Goal: Contribute content: Add original content to the website for others to see

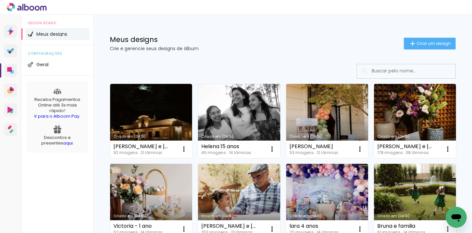
click at [420, 37] on div "Meus designs Crie e gerencie seus designs de álbum Criar um design" at bounding box center [282, 36] width 379 height 43
click at [409, 45] on iron-icon at bounding box center [413, 44] width 8 height 8
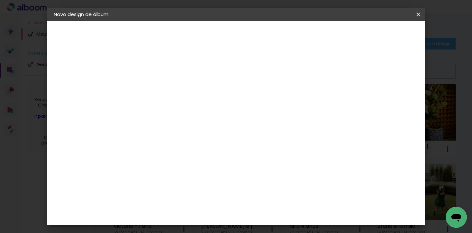
click at [161, 85] on input at bounding box center [161, 88] width 0 height 10
type input "[PERSON_NAME] e [PERSON_NAME]"
type paper-input "[PERSON_NAME] e [PERSON_NAME]"
click at [190, 43] on header "Informações Dê um título ao seu álbum. Avançar" at bounding box center [161, 40] width 57 height 39
click at [228, 31] on paper-button "Avançar" at bounding box center [212, 34] width 32 height 11
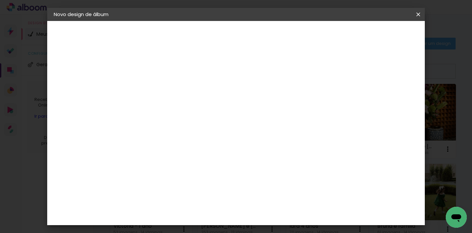
click at [203, 126] on input at bounding box center [178, 125] width 66 height 8
type input "drea"
type paper-input "drea"
click at [199, 146] on div "DreambooksPro" at bounding box center [178, 148] width 43 height 5
click at [269, 104] on paper-item "Tamanho Livre" at bounding box center [240, 100] width 58 height 14
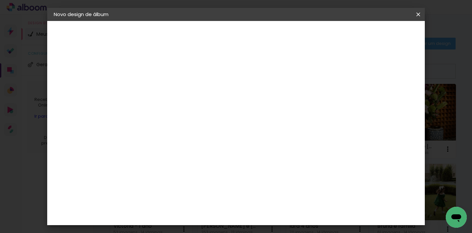
click at [199, 146] on div "DreambooksPro" at bounding box center [178, 148] width 43 height 5
click at [0, 0] on slot "Avançar" at bounding box center [0, 0] width 0 height 0
click at [187, 109] on input "text" at bounding box center [174, 114] width 26 height 10
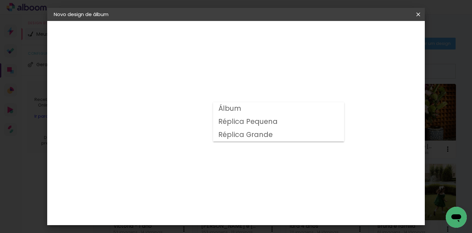
click at [0, 0] on slot "Álbum" at bounding box center [0, 0] width 0 height 0
type input "Álbum"
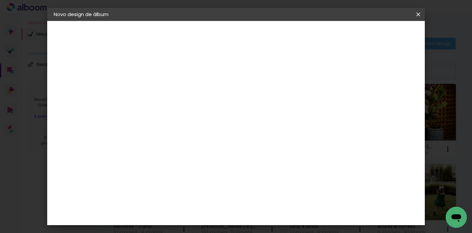
scroll to position [93, 0]
click at [205, 205] on span "25 × 25" at bounding box center [190, 211] width 31 height 13
click at [0, 0] on slot "Avançar" at bounding box center [0, 0] width 0 height 0
click at [335, 40] on paper-button "Iniciar design" at bounding box center [313, 34] width 43 height 11
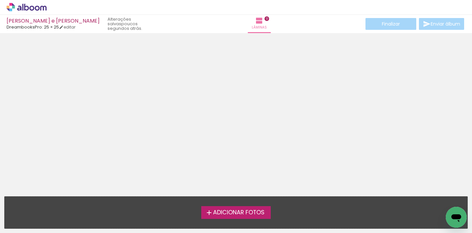
click at [239, 211] on span "Adicionar Fotos" at bounding box center [239, 213] width 52 height 6
click at [0, 0] on input "file" at bounding box center [0, 0] width 0 height 0
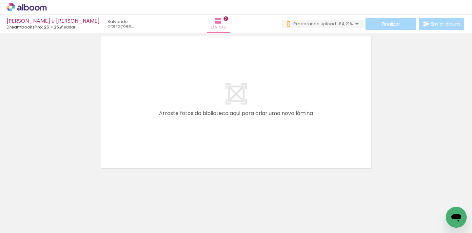
scroll to position [19, 0]
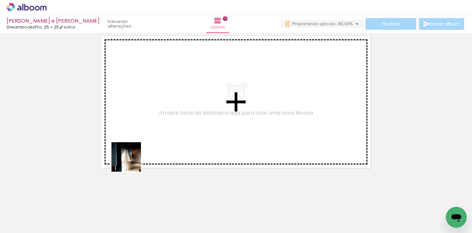
drag, startPoint x: 72, startPoint y: 217, endPoint x: 176, endPoint y: 128, distance: 137.5
click at [176, 128] on quentale-workspace at bounding box center [236, 116] width 472 height 233
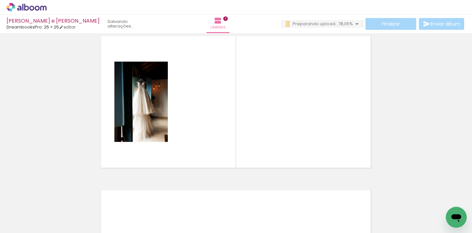
scroll to position [8, 0]
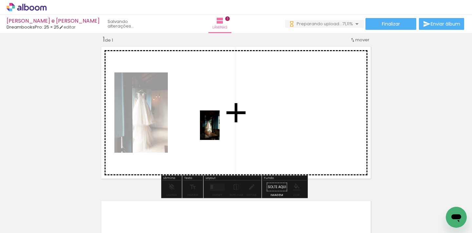
drag, startPoint x: 106, startPoint y: 210, endPoint x: 220, endPoint y: 130, distance: 139.0
click at [220, 130] on quentale-workspace at bounding box center [236, 116] width 472 height 233
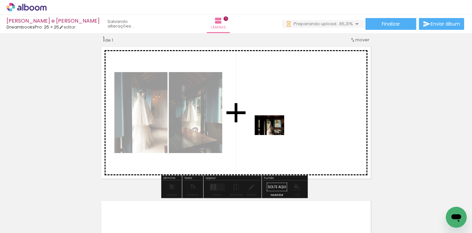
drag, startPoint x: 155, startPoint y: 200, endPoint x: 275, endPoint y: 135, distance: 136.5
click at [275, 135] on quentale-workspace at bounding box center [236, 116] width 472 height 233
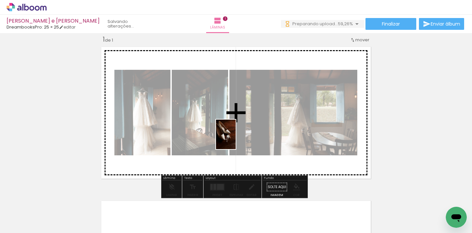
drag, startPoint x: 173, startPoint y: 210, endPoint x: 236, endPoint y: 139, distance: 94.5
click at [236, 139] on quentale-workspace at bounding box center [236, 116] width 472 height 233
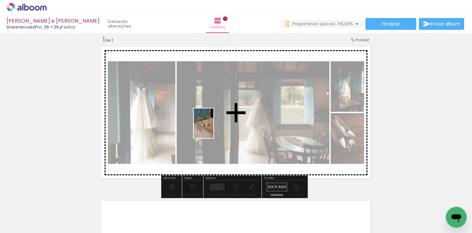
drag, startPoint x: 220, startPoint y: 213, endPoint x: 214, endPoint y: 128, distance: 84.6
click at [214, 128] on quentale-workspace at bounding box center [236, 116] width 472 height 233
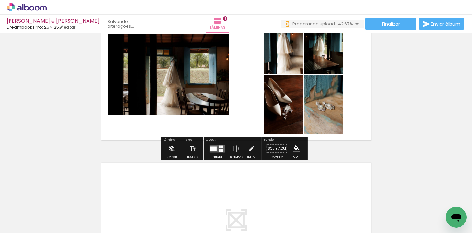
scroll to position [38, 0]
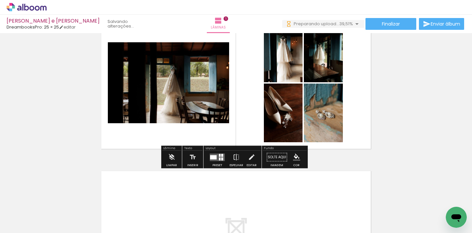
drag, startPoint x: 326, startPoint y: 65, endPoint x: 328, endPoint y: 121, distance: 56.4
click at [0, 0] on slot at bounding box center [0, 0] width 0 height 0
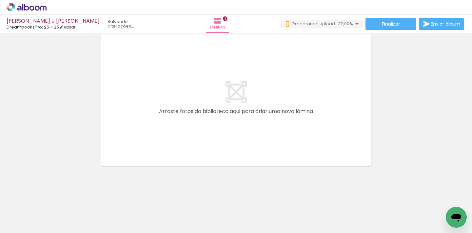
scroll to position [0, 156]
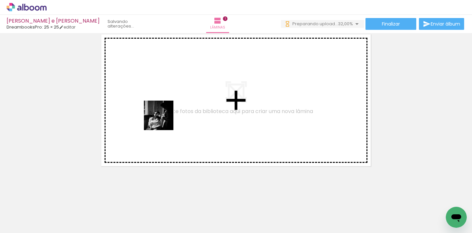
drag, startPoint x: 97, startPoint y: 210, endPoint x: 164, endPoint y: 120, distance: 111.9
click at [164, 120] on quentale-workspace at bounding box center [236, 116] width 472 height 233
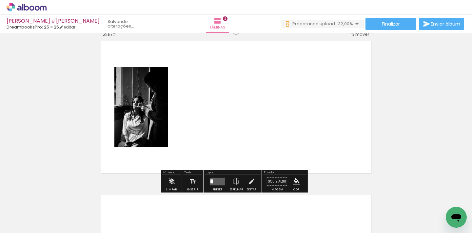
scroll to position [162, 0]
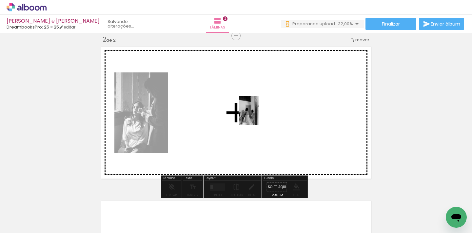
drag, startPoint x: 169, startPoint y: 212, endPoint x: 259, endPoint y: 115, distance: 132.1
click at [259, 115] on quentale-workspace at bounding box center [236, 116] width 472 height 233
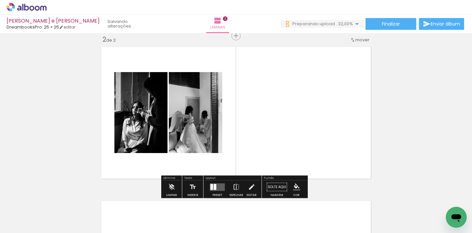
click at [215, 189] on div at bounding box center [215, 187] width 3 height 6
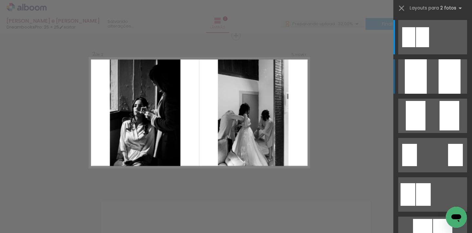
click at [445, 72] on div at bounding box center [450, 76] width 22 height 34
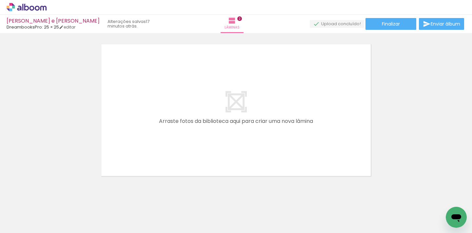
scroll to position [0, 192]
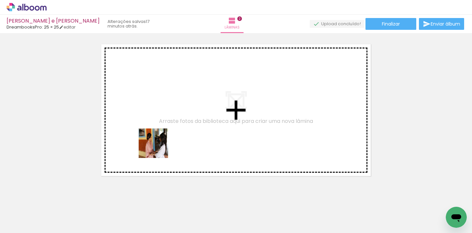
drag, startPoint x: 106, startPoint y: 206, endPoint x: 238, endPoint y: 188, distance: 133.8
click at [174, 133] on quentale-workspace at bounding box center [236, 116] width 472 height 233
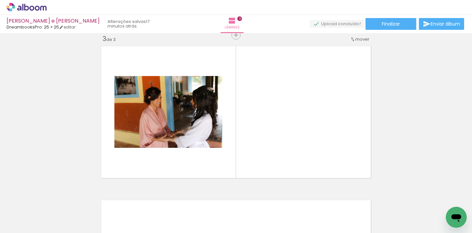
scroll to position [317, 0]
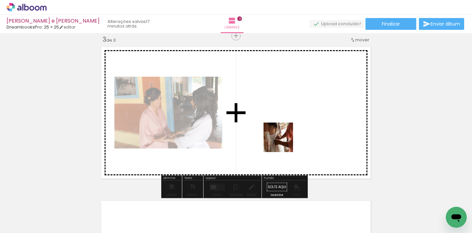
drag, startPoint x: 240, startPoint y: 213, endPoint x: 283, endPoint y: 142, distance: 82.6
click at [283, 142] on quentale-workspace at bounding box center [236, 116] width 472 height 233
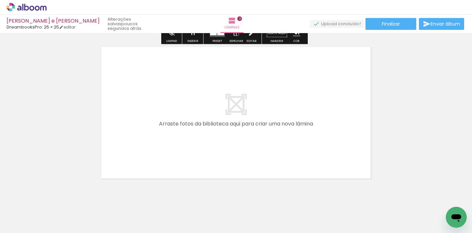
scroll to position [470, 0]
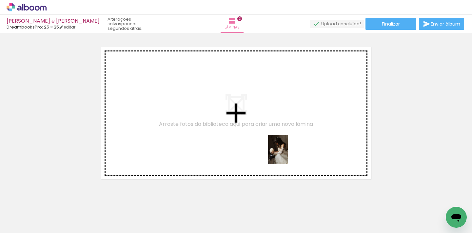
drag, startPoint x: 397, startPoint y: 216, endPoint x: 288, endPoint y: 155, distance: 125.5
click at [288, 155] on quentale-workspace at bounding box center [236, 116] width 472 height 233
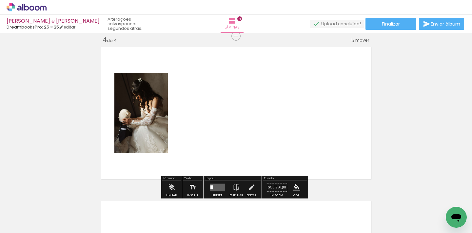
scroll to position [471, 0]
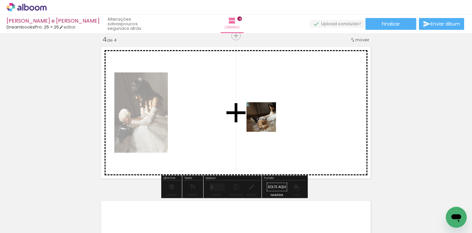
drag, startPoint x: 421, startPoint y: 207, endPoint x: 266, endPoint y: 121, distance: 176.4
click at [266, 121] on quentale-workspace at bounding box center [236, 116] width 472 height 233
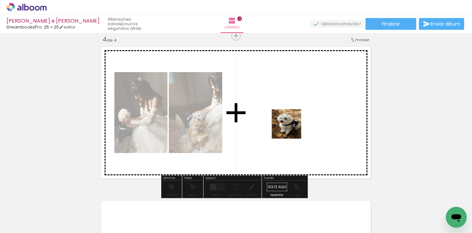
drag, startPoint x: 97, startPoint y: 210, endPoint x: 292, endPoint y: 129, distance: 211.0
click at [292, 129] on quentale-workspace at bounding box center [236, 116] width 472 height 233
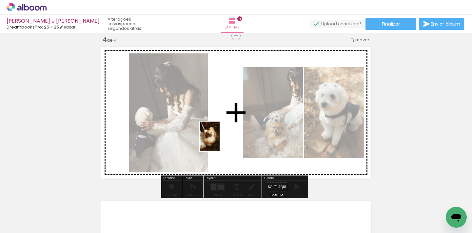
drag, startPoint x: 58, startPoint y: 206, endPoint x: 220, endPoint y: 141, distance: 173.7
click at [220, 141] on quentale-workspace at bounding box center [236, 116] width 472 height 233
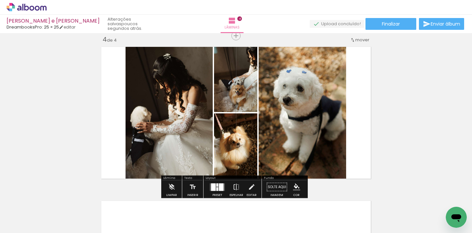
scroll to position [0, 515]
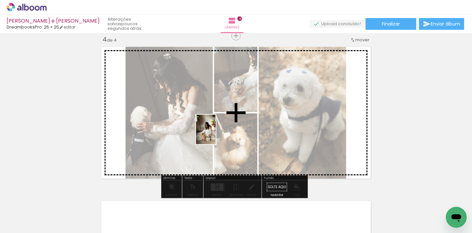
drag, startPoint x: 250, startPoint y: 205, endPoint x: 216, endPoint y: 135, distance: 77.9
click at [216, 135] on quentale-workspace at bounding box center [236, 116] width 472 height 233
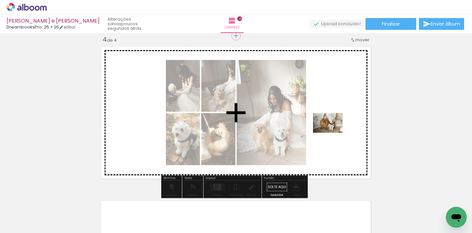
drag, startPoint x: 286, startPoint y: 209, endPoint x: 333, endPoint y: 133, distance: 89.4
click at [333, 133] on quentale-workspace at bounding box center [236, 116] width 472 height 233
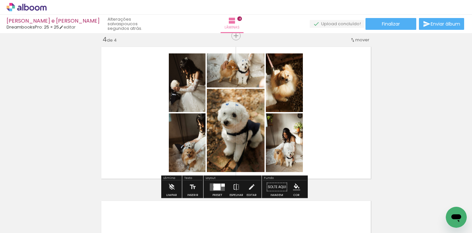
click at [210, 186] on quentale-layouter at bounding box center [217, 187] width 15 height 8
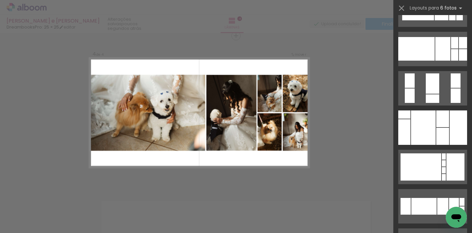
scroll to position [322, 0]
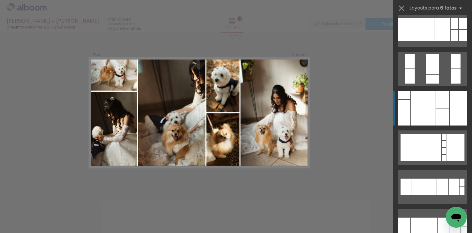
click at [437, 109] on div at bounding box center [443, 117] width 13 height 17
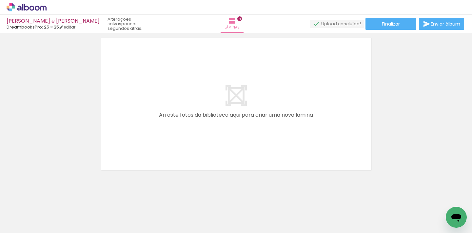
scroll to position [0, 343]
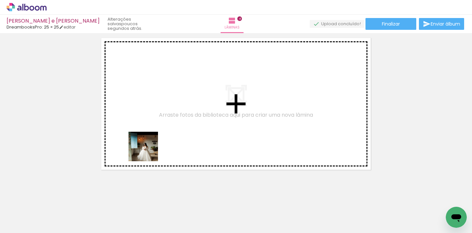
drag, startPoint x: 128, startPoint y: 211, endPoint x: 156, endPoint y: 135, distance: 80.4
click at [156, 135] on quentale-workspace at bounding box center [236, 116] width 472 height 233
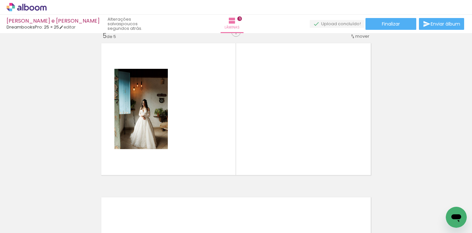
scroll to position [625, 0]
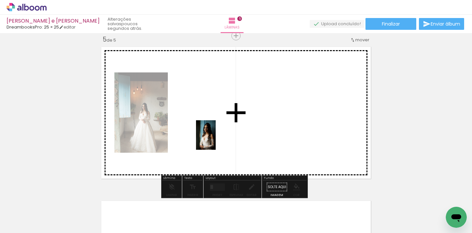
drag, startPoint x: 168, startPoint y: 218, endPoint x: 216, endPoint y: 140, distance: 92.1
click at [216, 140] on quentale-workspace at bounding box center [236, 116] width 472 height 233
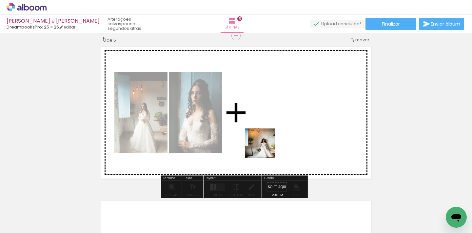
drag, startPoint x: 246, startPoint y: 214, endPoint x: 270, endPoint y: 137, distance: 81.0
click at [270, 137] on quentale-workspace at bounding box center [236, 116] width 472 height 233
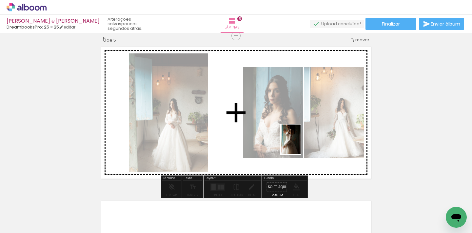
drag, startPoint x: 307, startPoint y: 208, endPoint x: 301, endPoint y: 144, distance: 64.3
click at [301, 144] on quentale-workspace at bounding box center [236, 116] width 472 height 233
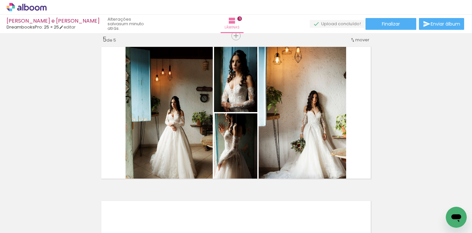
scroll to position [0, 408]
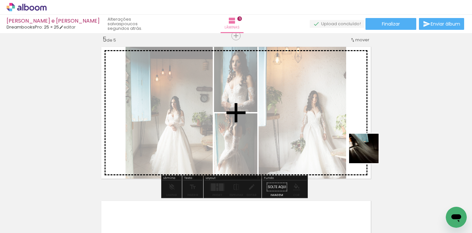
drag, startPoint x: 428, startPoint y: 204, endPoint x: 321, endPoint y: 178, distance: 110.2
click at [368, 151] on quentale-workspace at bounding box center [236, 116] width 472 height 233
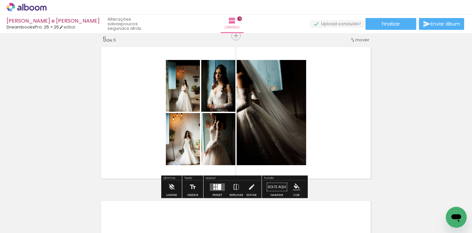
click at [218, 188] on div at bounding box center [220, 187] width 4 height 6
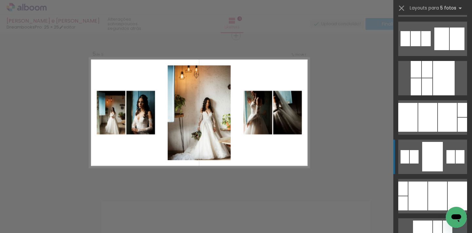
scroll to position [78, 0]
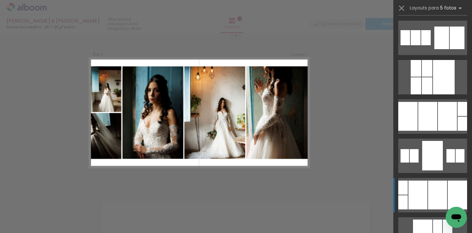
click at [428, 191] on div at bounding box center [437, 195] width 19 height 29
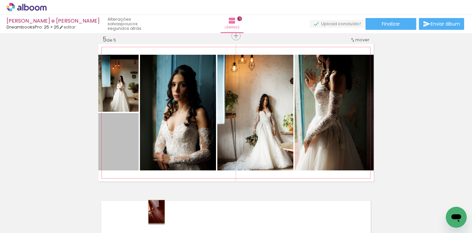
drag, startPoint x: 128, startPoint y: 131, endPoint x: 150, endPoint y: 199, distance: 71.6
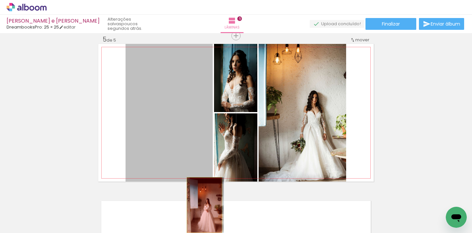
drag, startPoint x: 185, startPoint y: 101, endPoint x: 202, endPoint y: 218, distance: 118.4
click at [202, 218] on quentale-workspace at bounding box center [236, 116] width 472 height 233
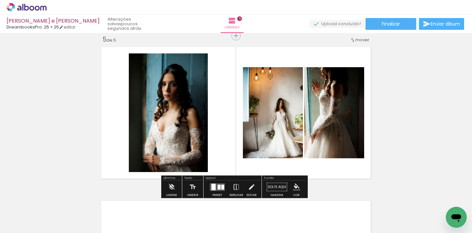
click at [213, 185] on div at bounding box center [214, 187] width 4 height 7
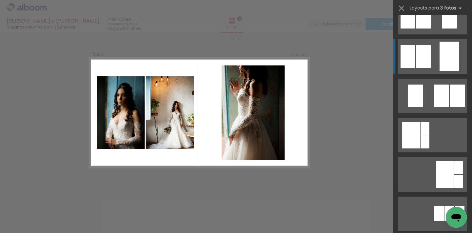
scroll to position [0, 0]
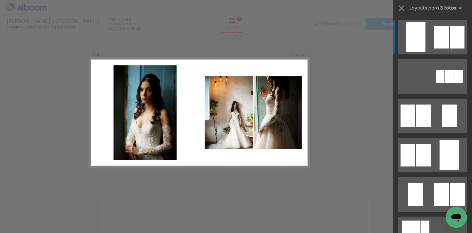
click at [438, 41] on div at bounding box center [442, 37] width 15 height 23
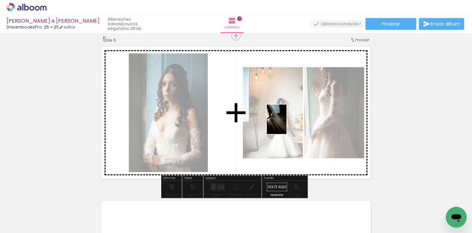
drag, startPoint x: 431, startPoint y: 215, endPoint x: 287, endPoint y: 124, distance: 170.4
click at [287, 124] on quentale-workspace at bounding box center [236, 116] width 472 height 233
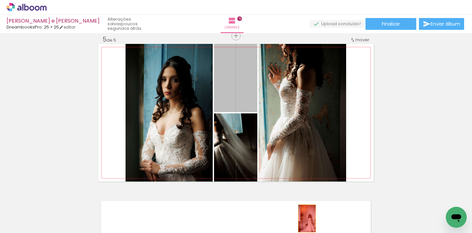
drag, startPoint x: 242, startPoint y: 85, endPoint x: 305, endPoint y: 218, distance: 147.7
click at [305, 218] on quentale-workspace at bounding box center [236, 116] width 472 height 233
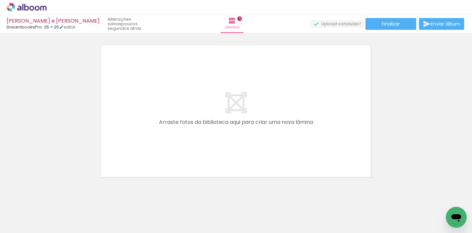
scroll to position [784, 0]
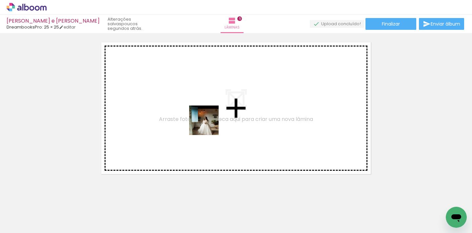
drag, startPoint x: 68, startPoint y: 220, endPoint x: 209, endPoint y: 125, distance: 170.0
click at [209, 125] on quentale-workspace at bounding box center [236, 116] width 472 height 233
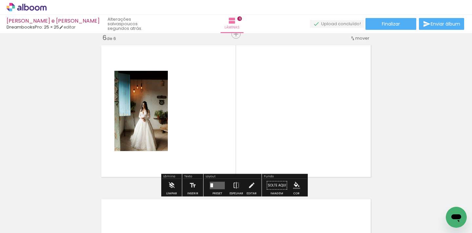
scroll to position [779, 0]
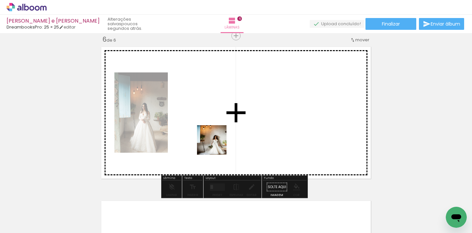
drag, startPoint x: 177, startPoint y: 212, endPoint x: 227, endPoint y: 134, distance: 92.5
click at [227, 134] on quentale-workspace at bounding box center [236, 116] width 472 height 233
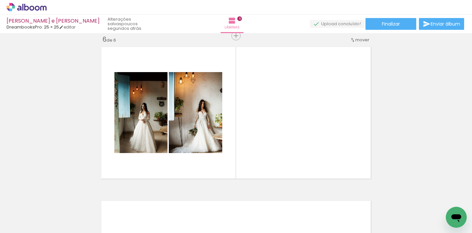
scroll to position [0, 465]
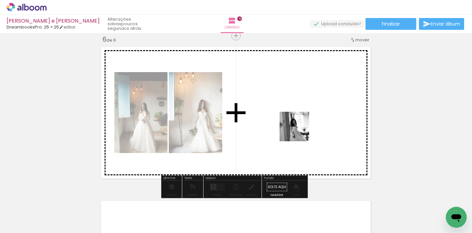
drag, startPoint x: 154, startPoint y: 212, endPoint x: 300, endPoint y: 132, distance: 166.5
click at [300, 132] on quentale-workspace at bounding box center [236, 116] width 472 height 233
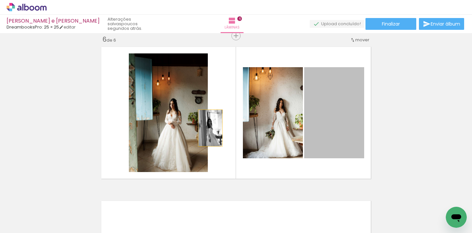
drag, startPoint x: 288, startPoint y: 129, endPoint x: 173, endPoint y: 126, distance: 115.2
click at [0, 0] on slot at bounding box center [0, 0] width 0 height 0
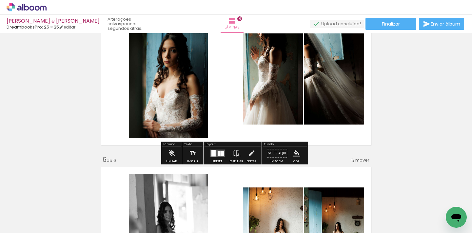
scroll to position [786, 0]
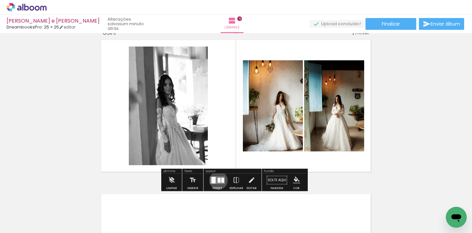
click at [218, 180] on div at bounding box center [219, 180] width 3 height 5
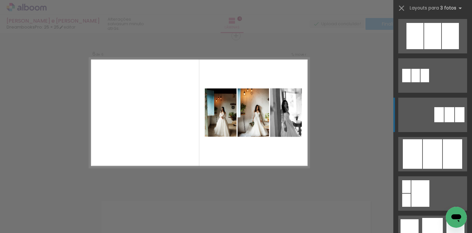
scroll to position [355, 0]
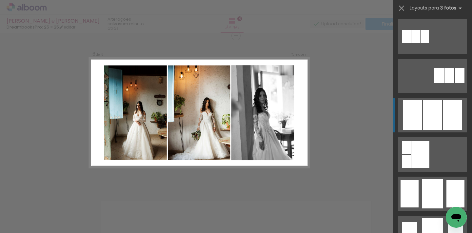
click at [443, 121] on div at bounding box center [452, 115] width 19 height 30
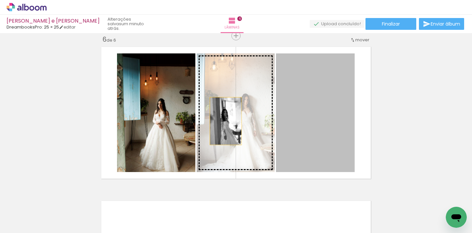
drag, startPoint x: 323, startPoint y: 121, endPoint x: 204, endPoint y: 122, distance: 119.4
click at [0, 0] on slot at bounding box center [0, 0] width 0 height 0
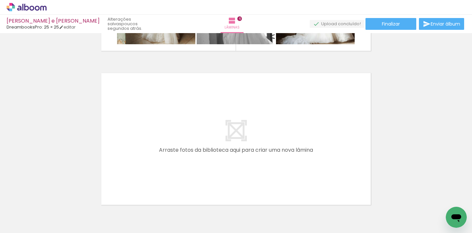
scroll to position [946, 0]
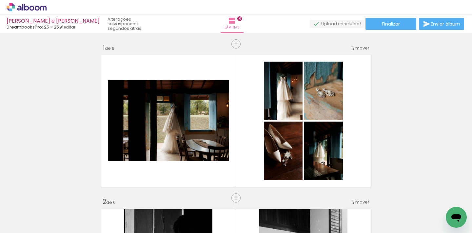
scroll to position [0, 1004]
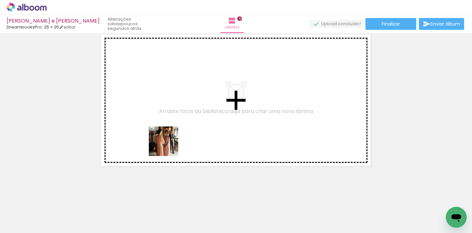
drag, startPoint x: 0, startPoint y: 0, endPoint x: 176, endPoint y: 122, distance: 214.1
click at [171, 117] on quentale-workspace at bounding box center [236, 116] width 472 height 233
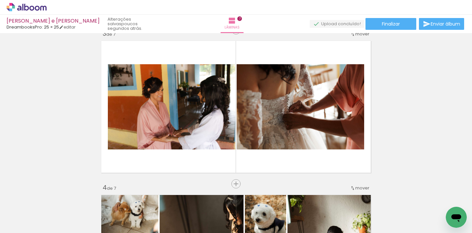
scroll to position [0, 331]
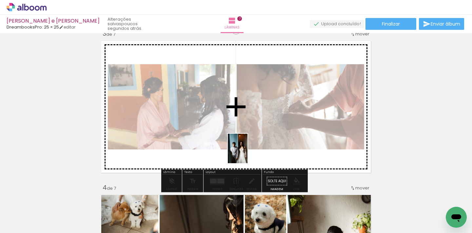
drag, startPoint x: 217, startPoint y: 214, endPoint x: 248, endPoint y: 154, distance: 67.3
click at [248, 154] on quentale-workspace at bounding box center [236, 116] width 472 height 233
